Goal: Information Seeking & Learning: Learn about a topic

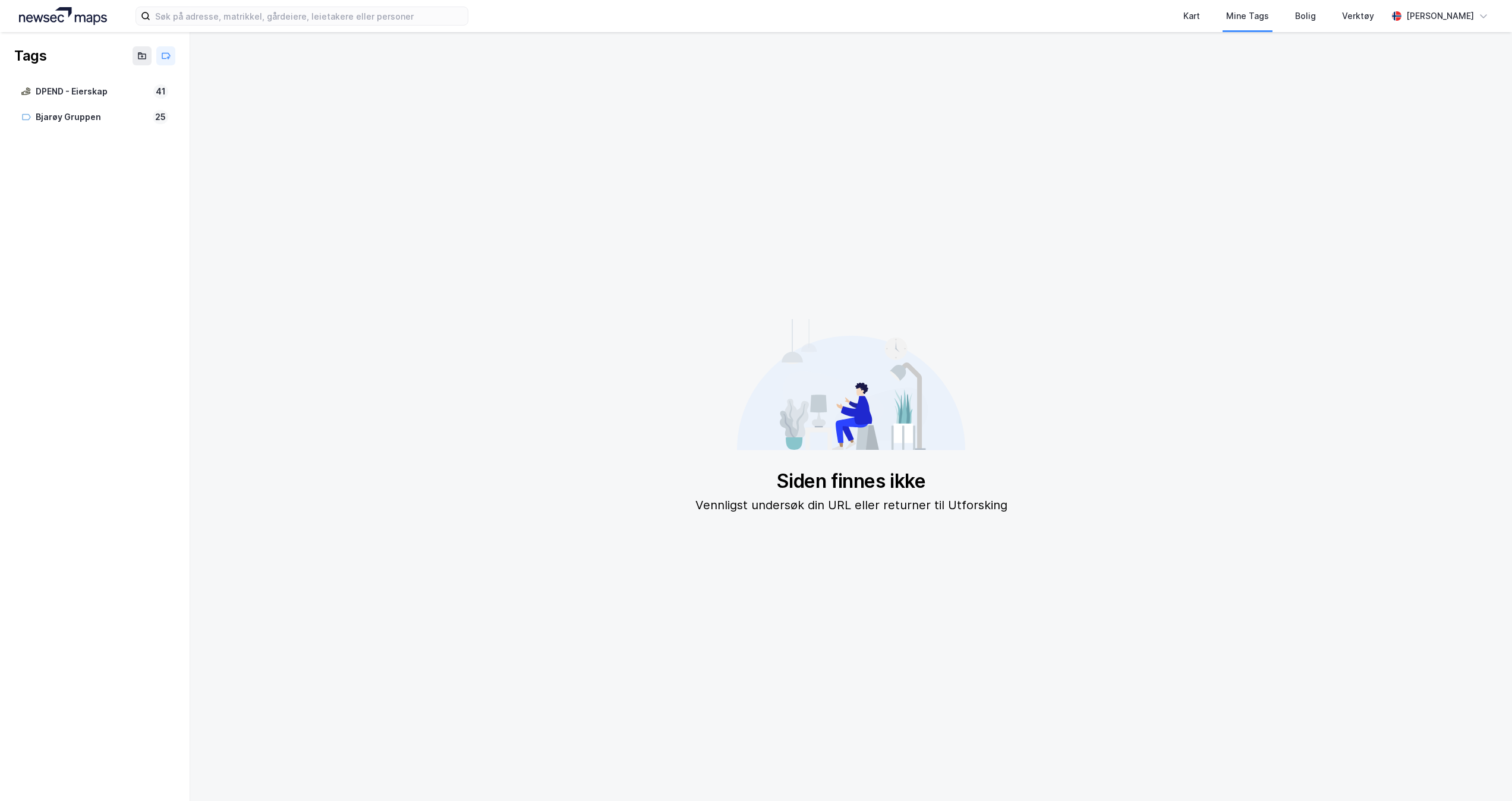
click at [69, 11] on img at bounding box center [63, 16] width 88 height 18
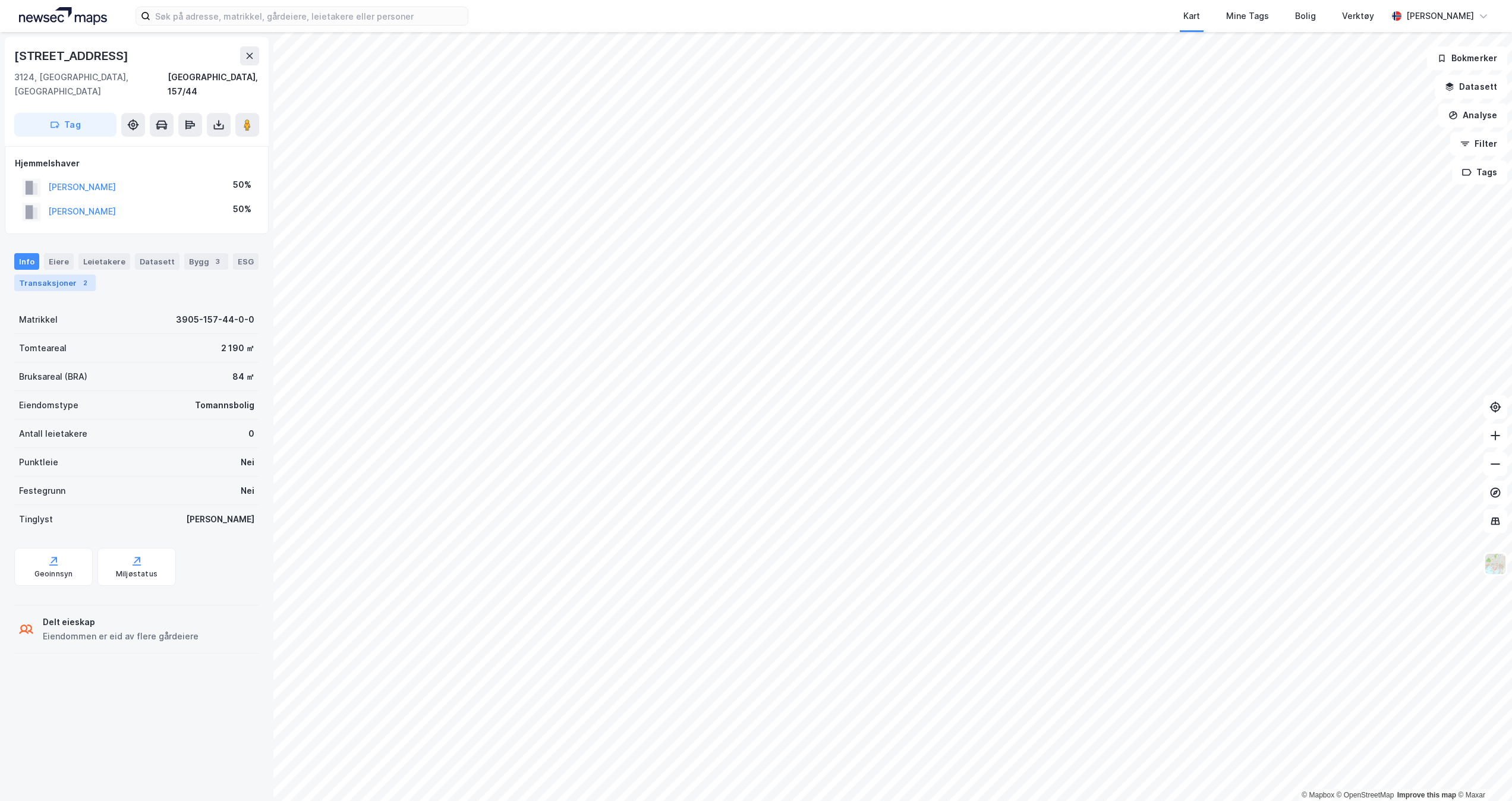
click at [96, 274] on div "Transaksjoner 2" at bounding box center [54, 283] width 82 height 16
